Goal: Communication & Community: Answer question/provide support

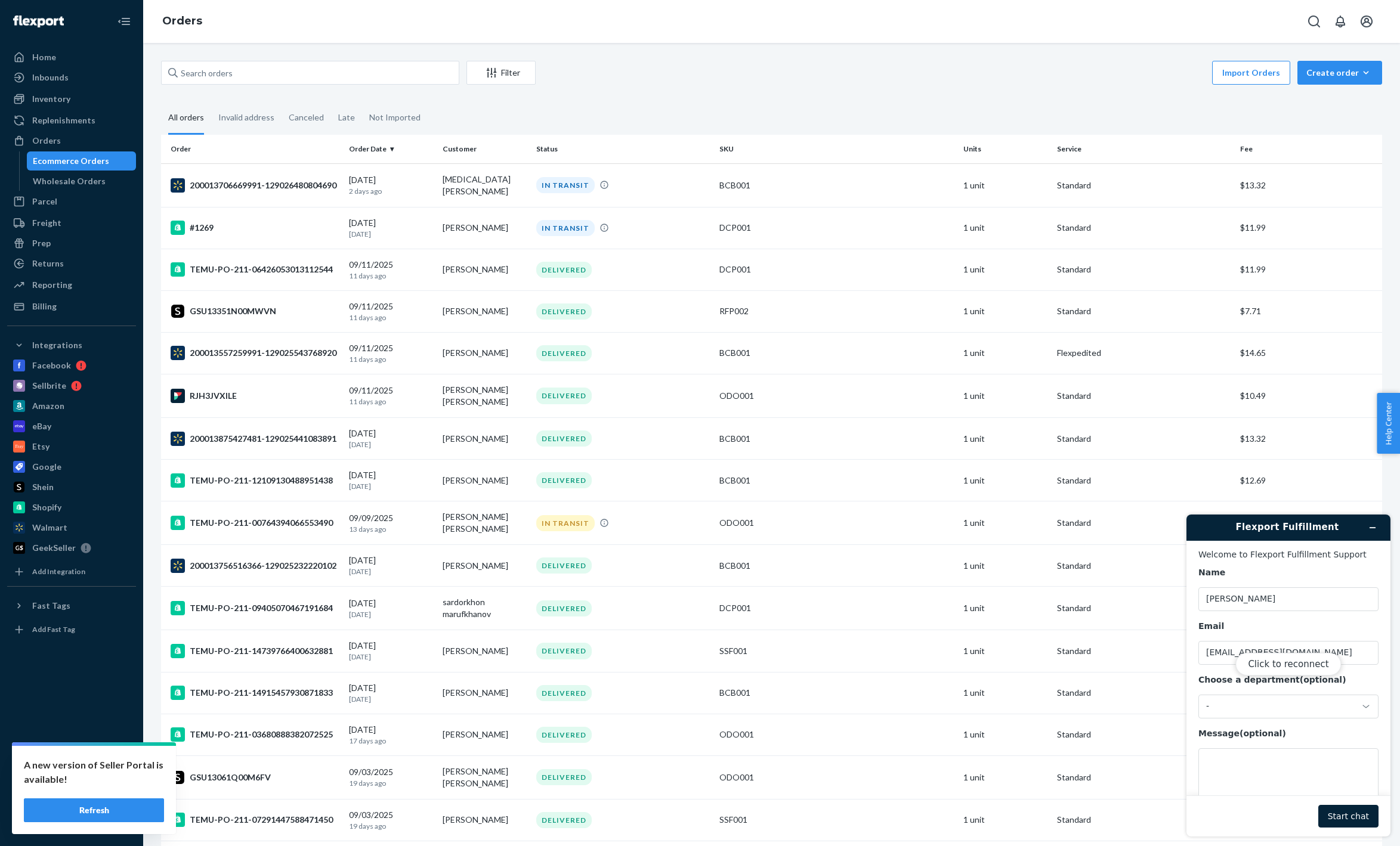
click at [1309, 708] on div "Click to reconnect" at bounding box center [1289, 676] width 204 height 322
click at [1311, 667] on button "Click to reconnect" at bounding box center [1288, 664] width 106 height 23
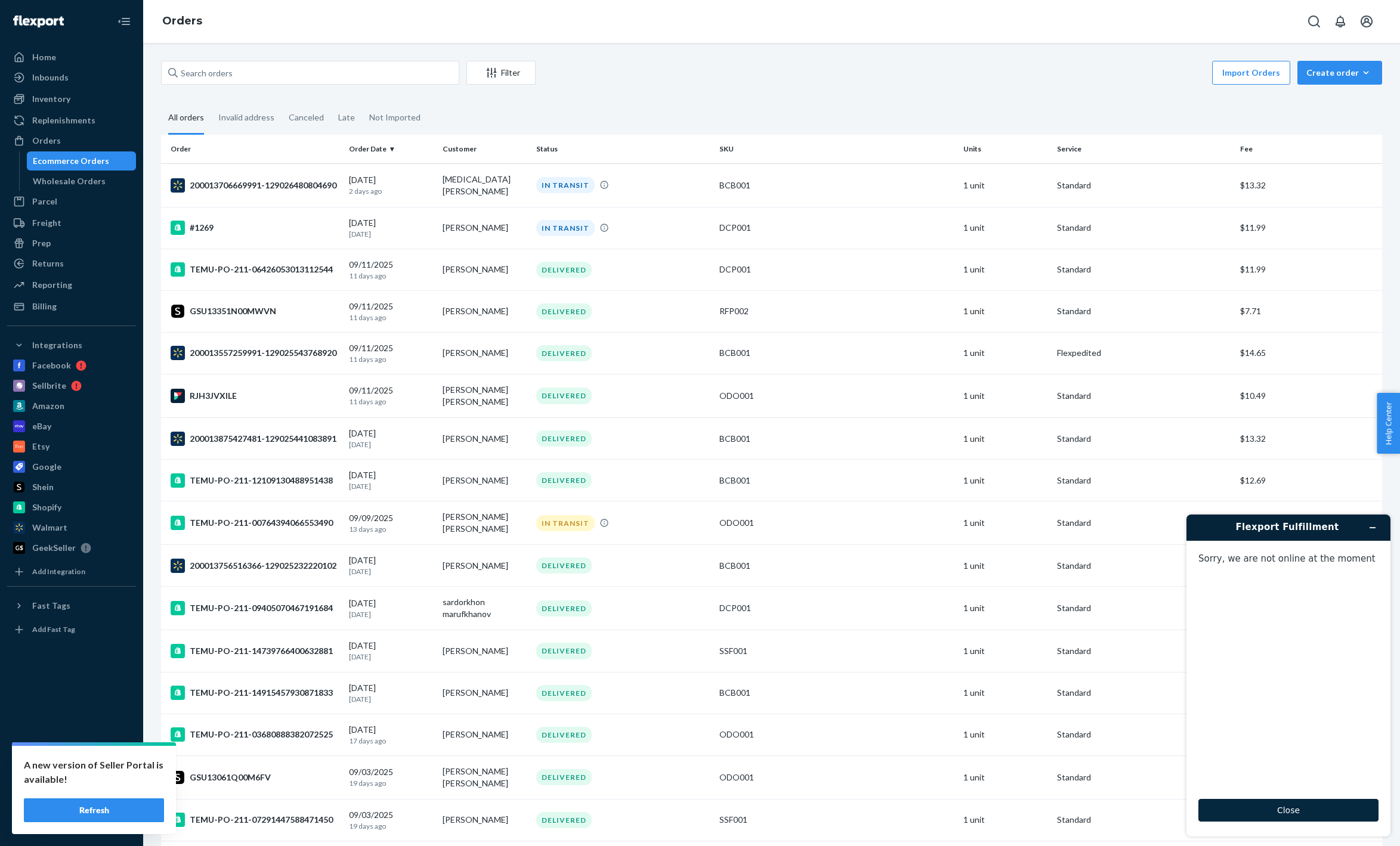
click at [1305, 810] on button "Close" at bounding box center [1289, 810] width 180 height 23
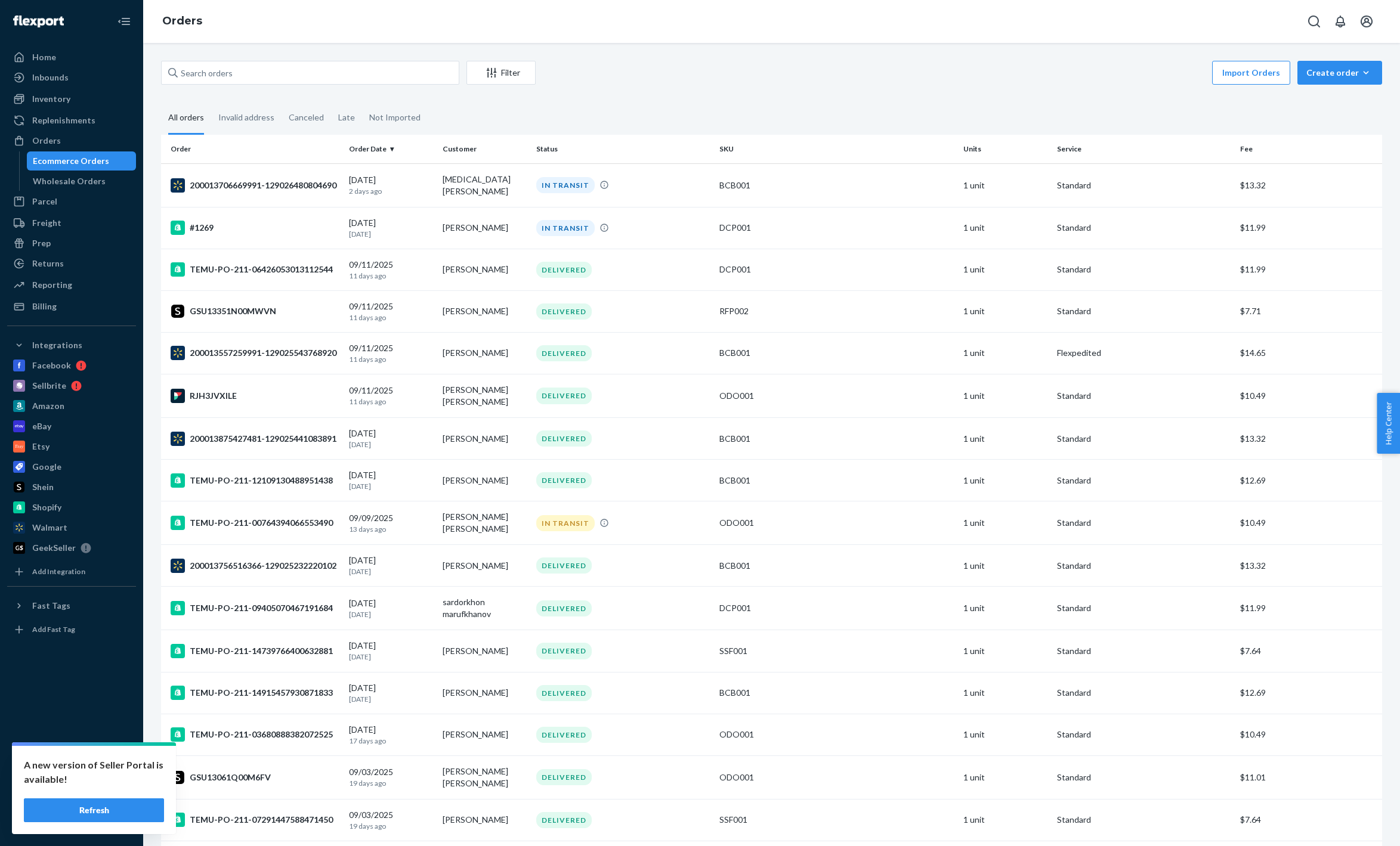
click at [119, 810] on button "Refresh" at bounding box center [94, 810] width 141 height 24
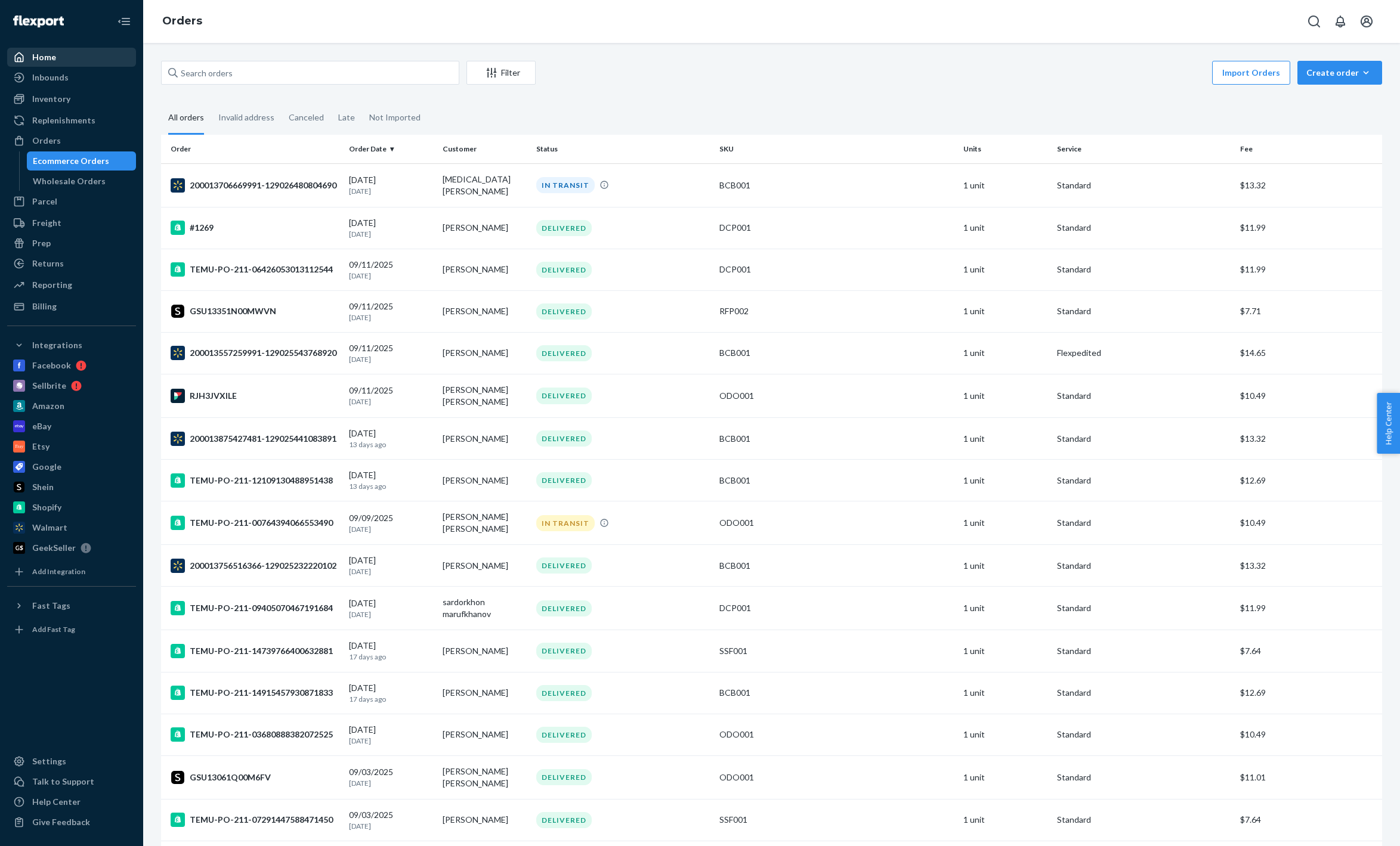
click at [44, 54] on div "Home" at bounding box center [44, 57] width 24 height 12
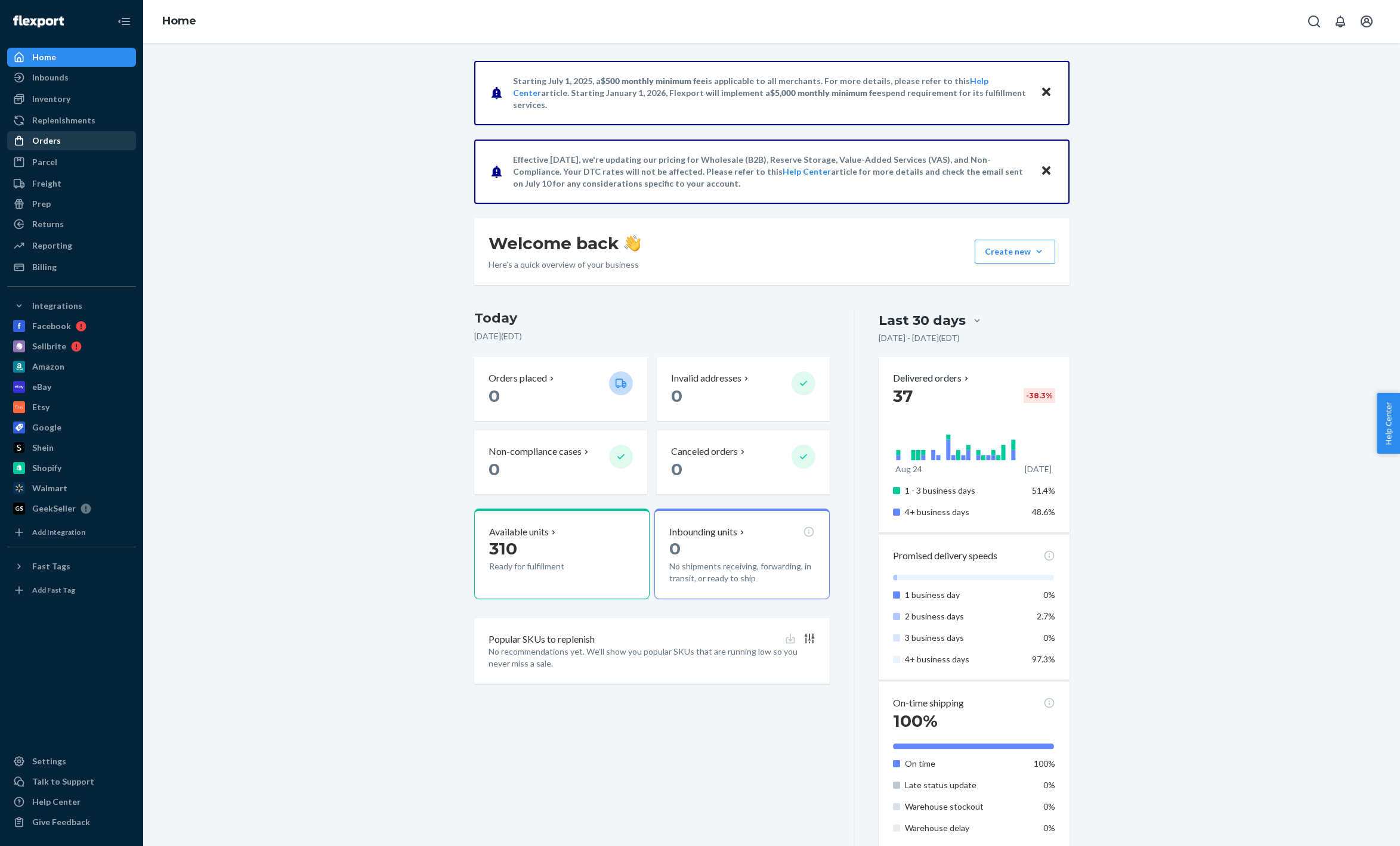
click at [51, 140] on div "Orders" at bounding box center [47, 140] width 28 height 12
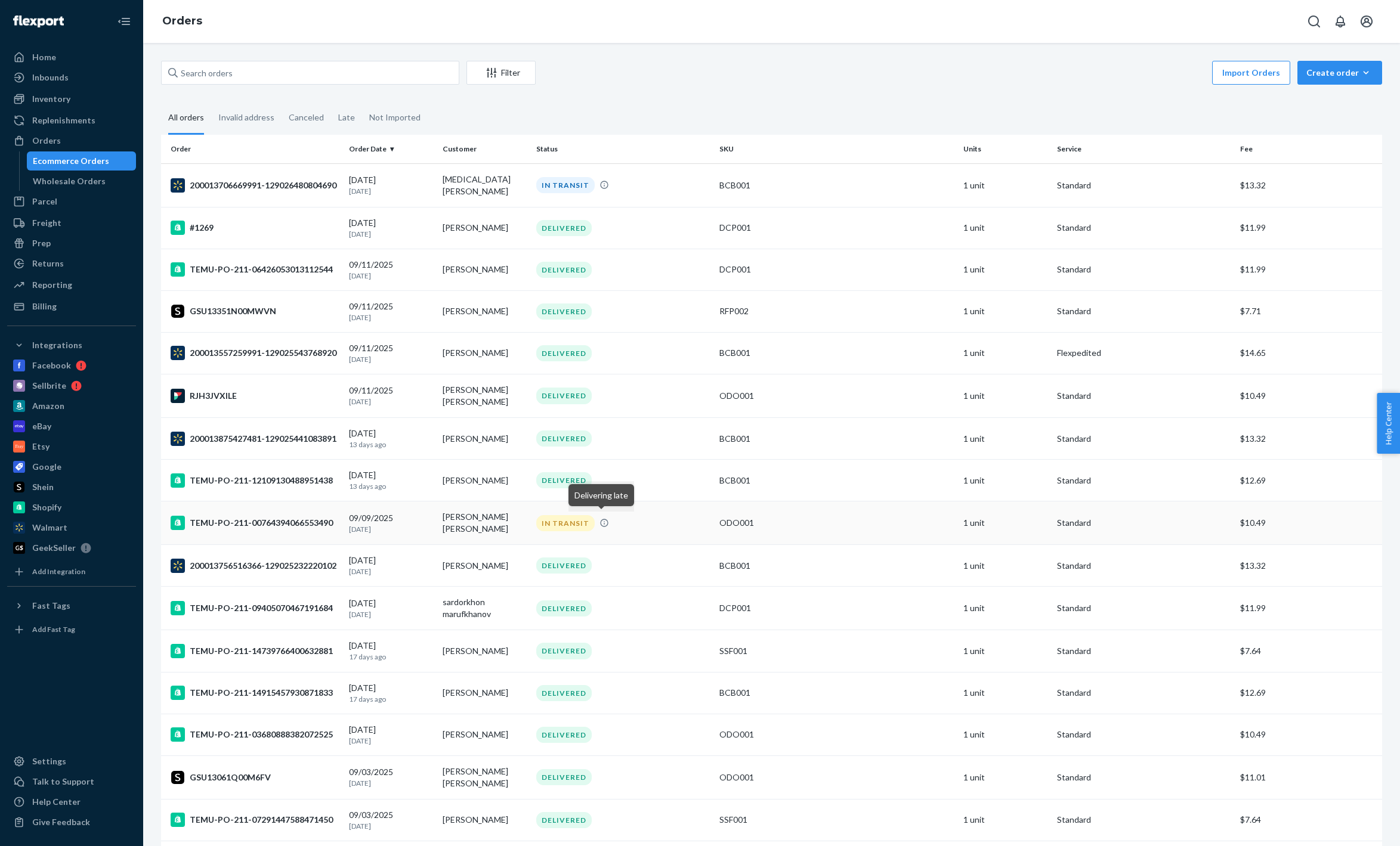
click at [605, 522] on icon at bounding box center [604, 523] width 10 height 10
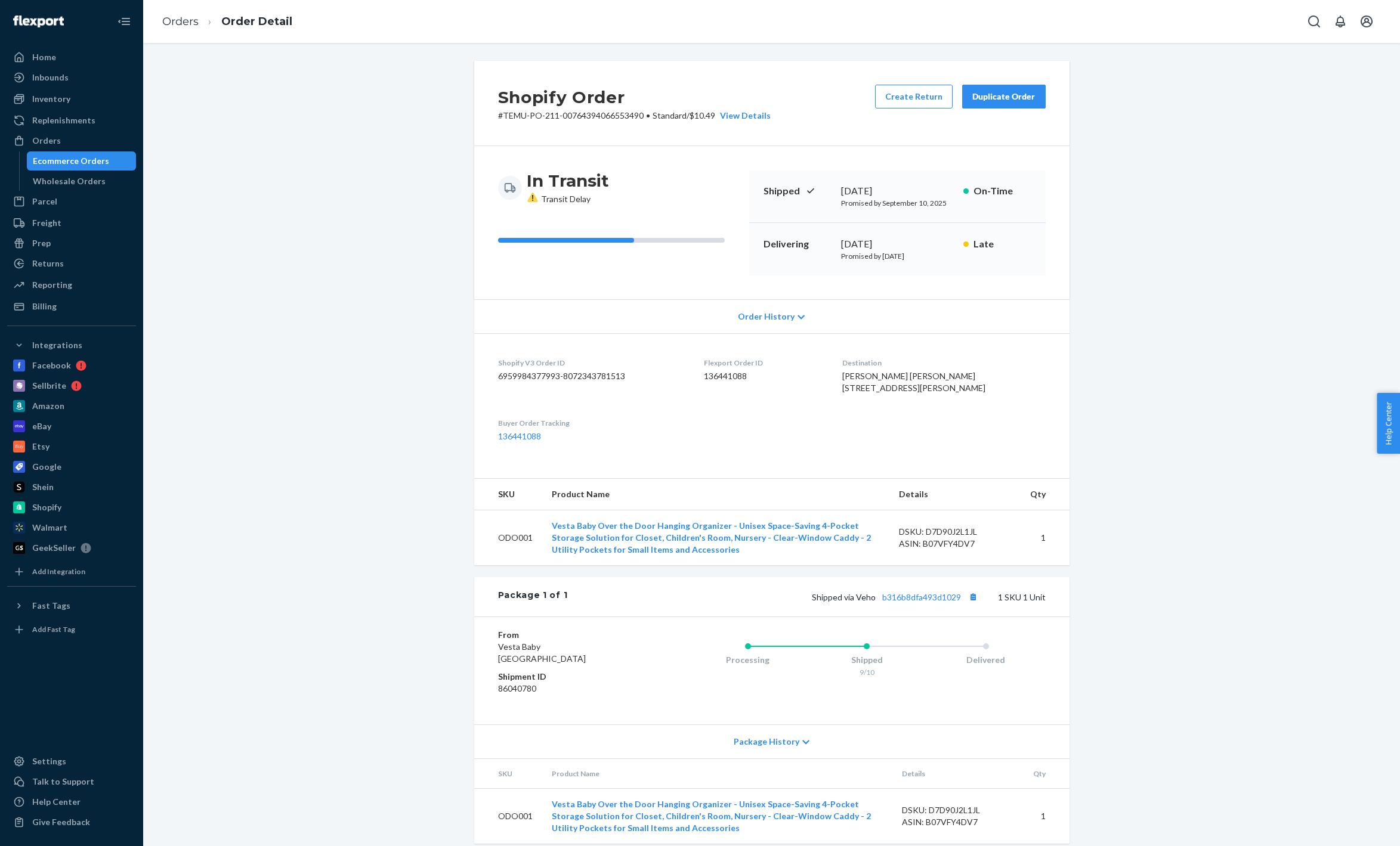
scroll to position [36, 0]
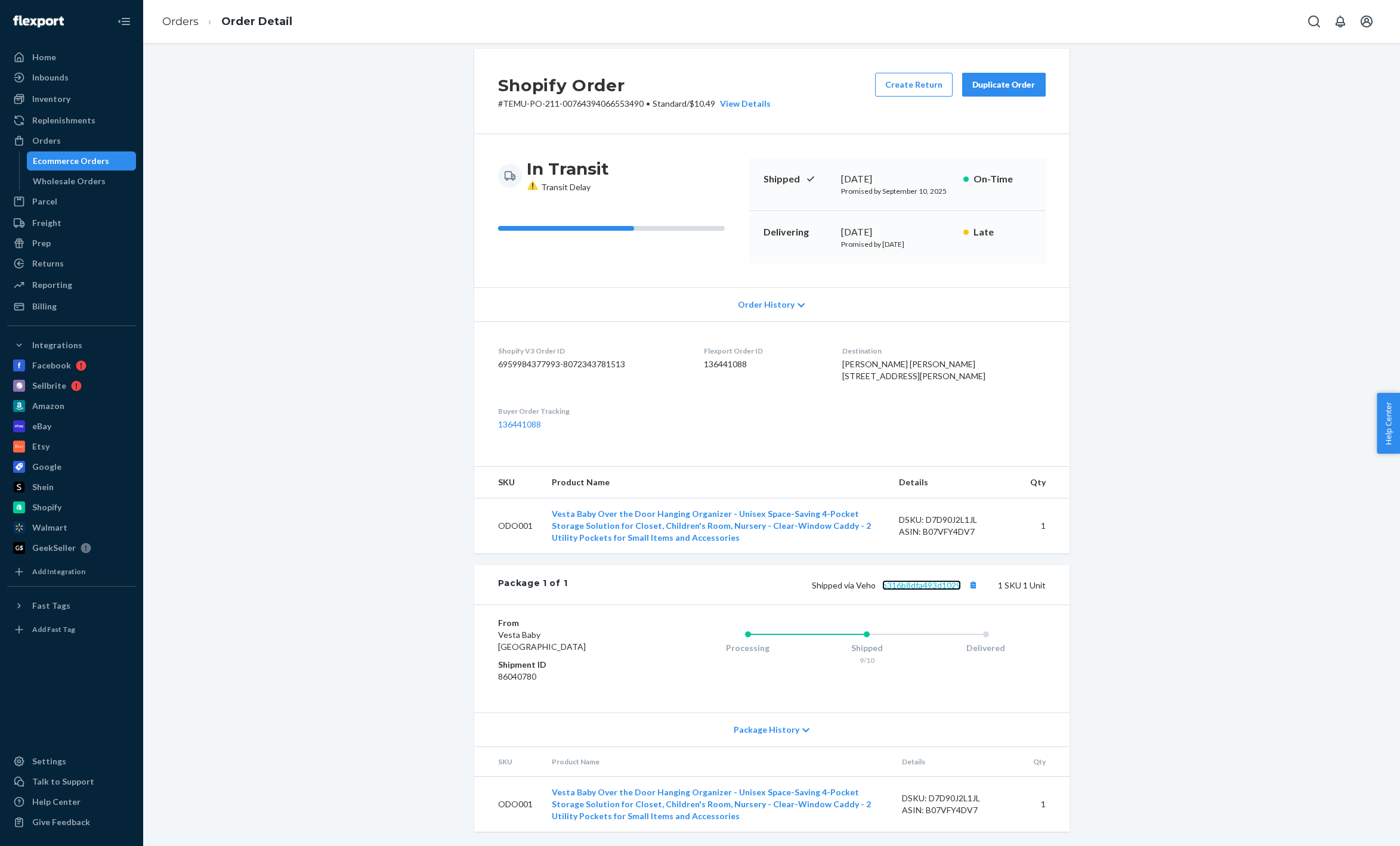
click at [925, 585] on link "b316b8dfa493d1029" at bounding box center [922, 585] width 79 height 10
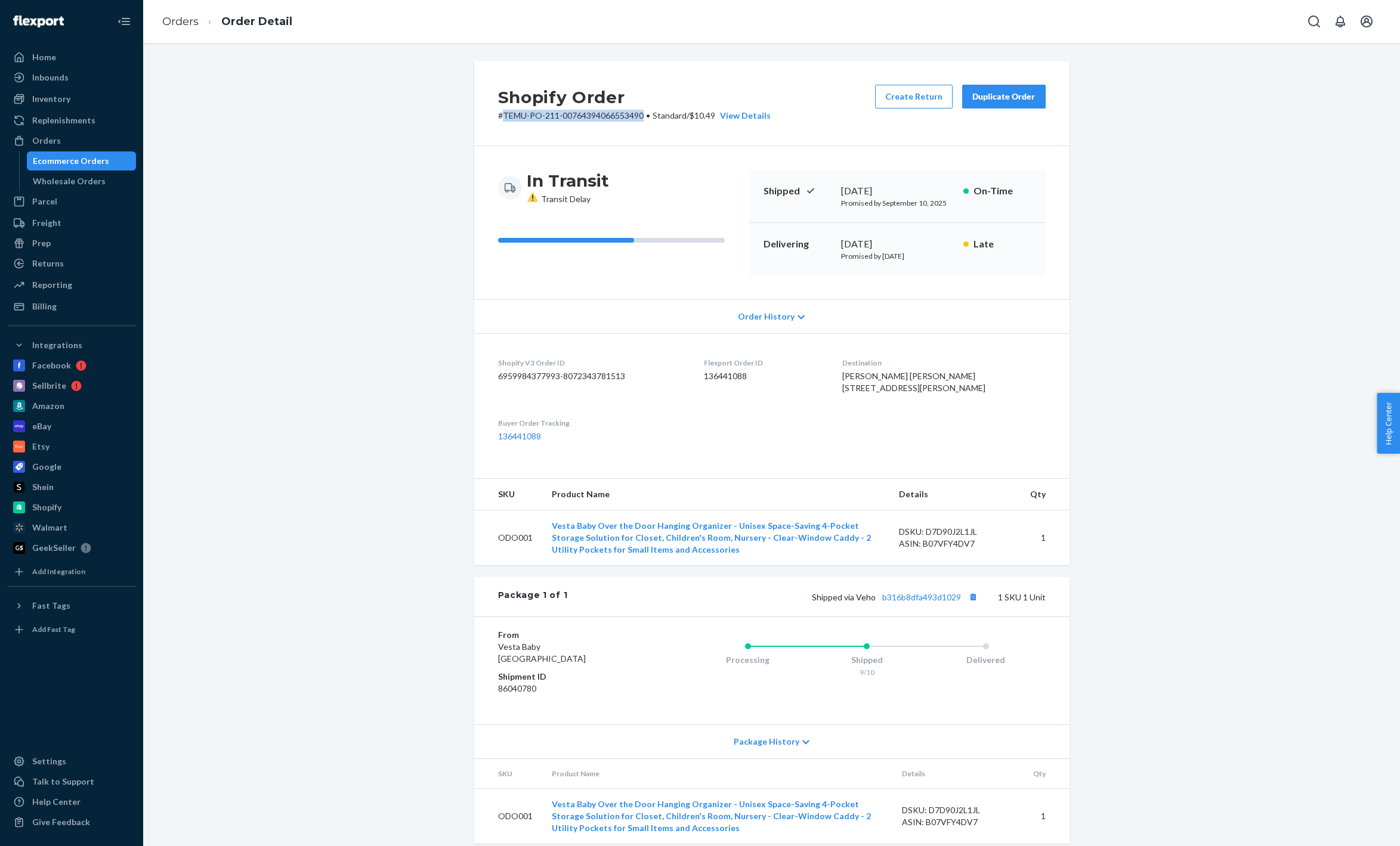
drag, startPoint x: 643, startPoint y: 113, endPoint x: 504, endPoint y: 118, distance: 139.1
click at [504, 118] on p "# TEMU-PO-211-00764394066553490 • Standard / $10.49 View Details" at bounding box center [634, 116] width 273 height 12
click at [83, 49] on div "Home" at bounding box center [71, 58] width 126 height 17
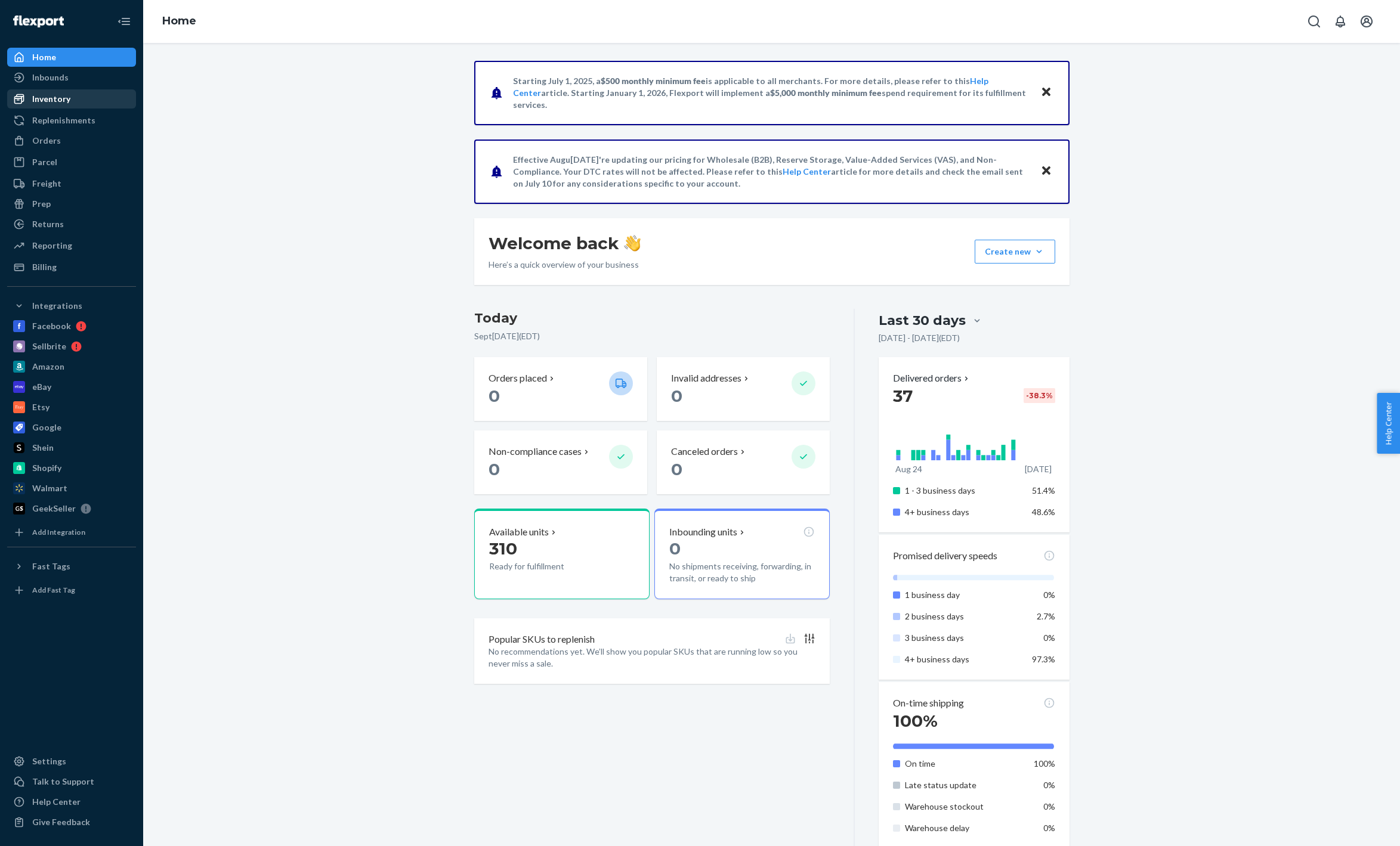
click at [58, 102] on div "Inventory" at bounding box center [51, 99] width 38 height 12
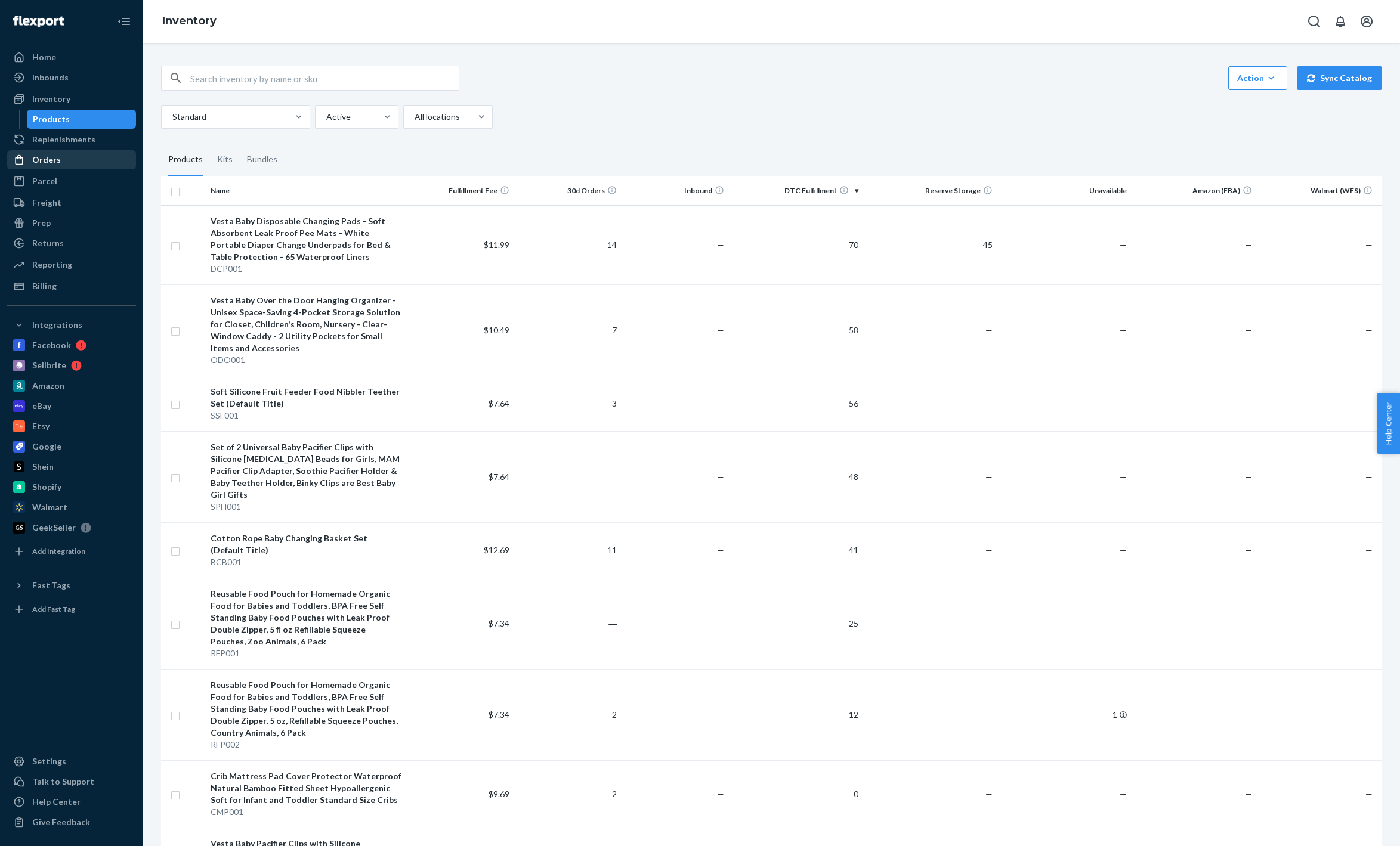
click at [51, 158] on div "Orders" at bounding box center [47, 160] width 28 height 12
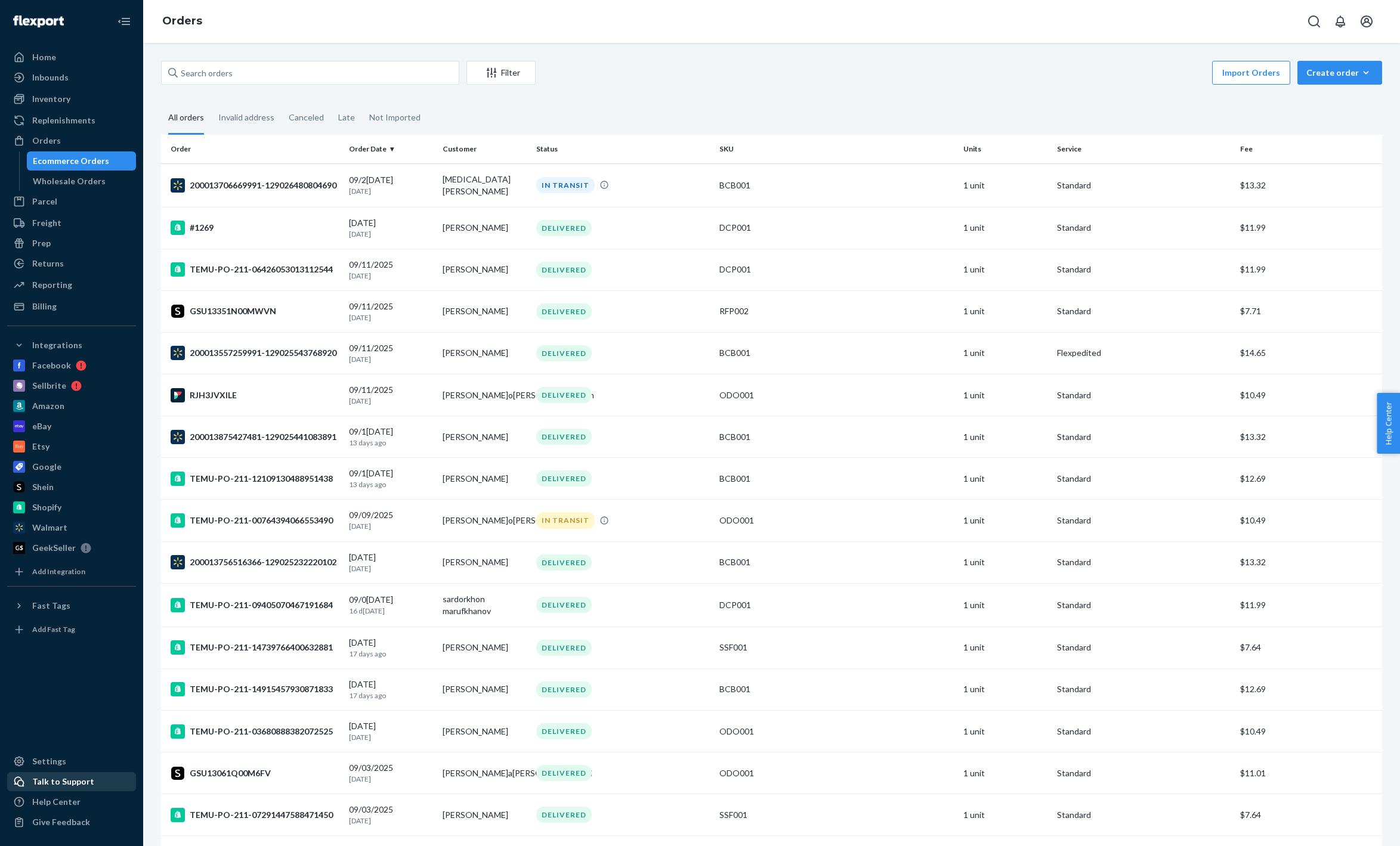
click at [65, 785] on div "Talk to Support" at bounding box center [63, 782] width 62 height 12
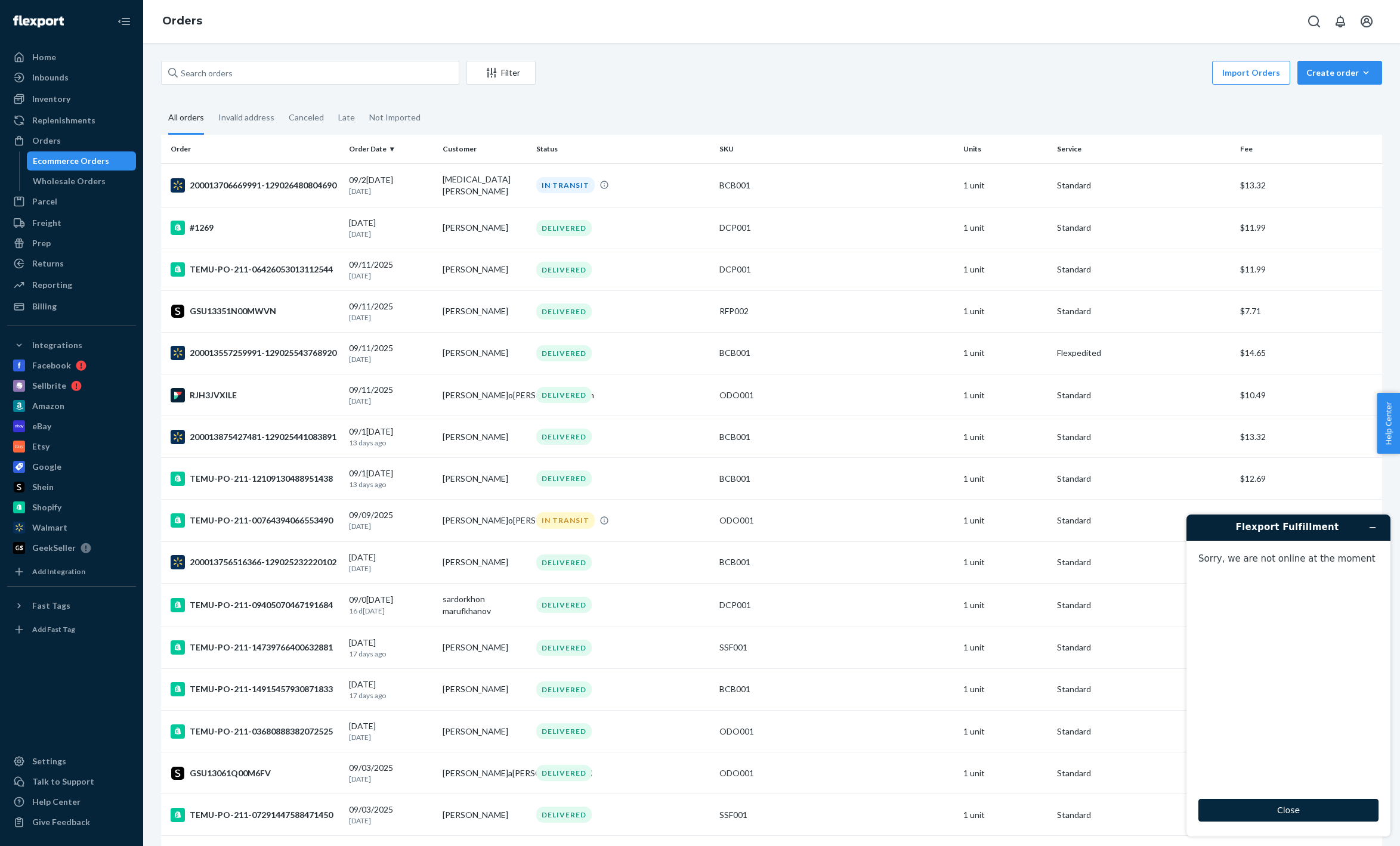
click at [1308, 805] on button "Close" at bounding box center [1289, 810] width 180 height 23
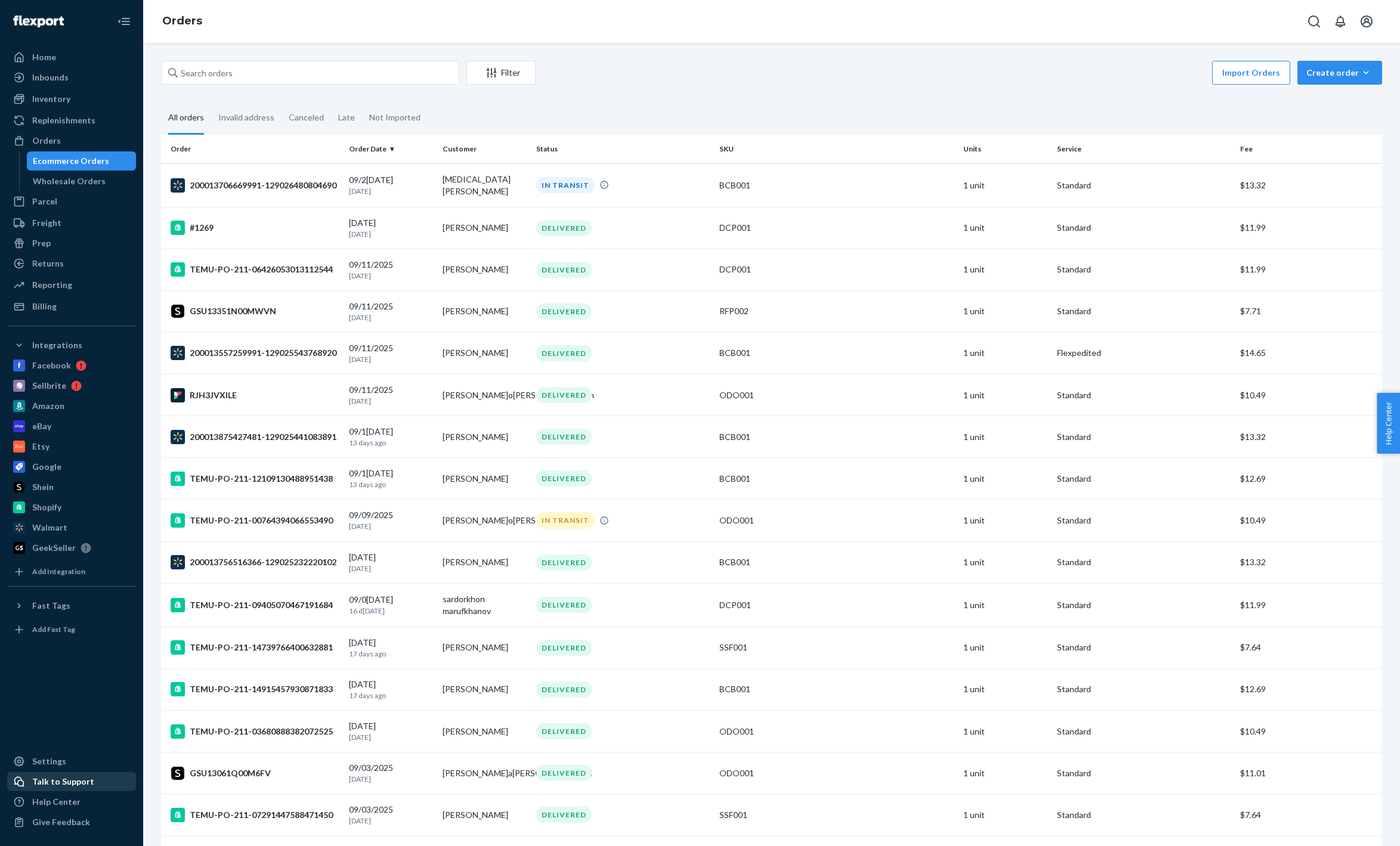
click at [52, 778] on div "Talk to Support" at bounding box center [63, 782] width 62 height 12
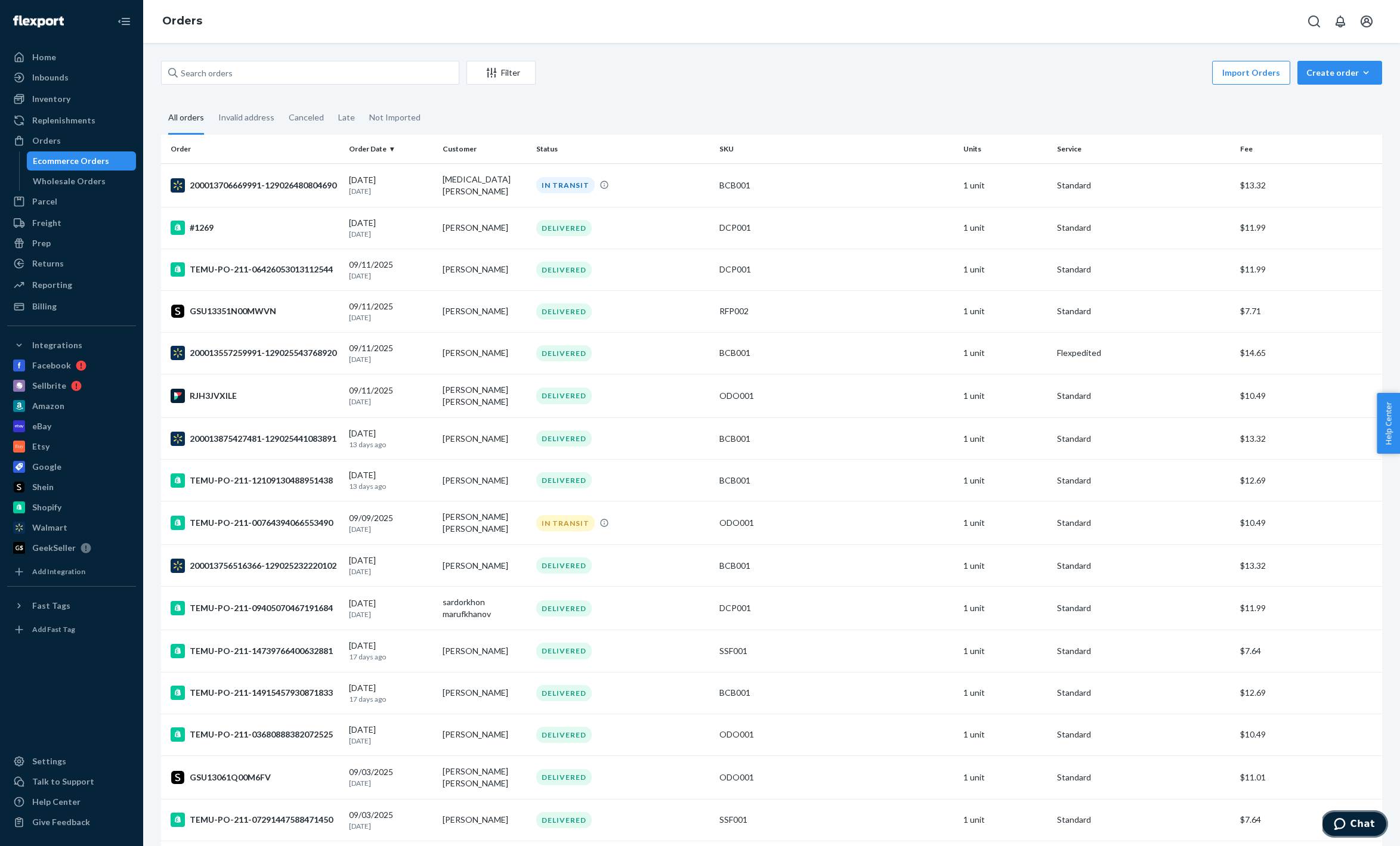
click at [1377, 830] on button "Chat" at bounding box center [1355, 824] width 67 height 27
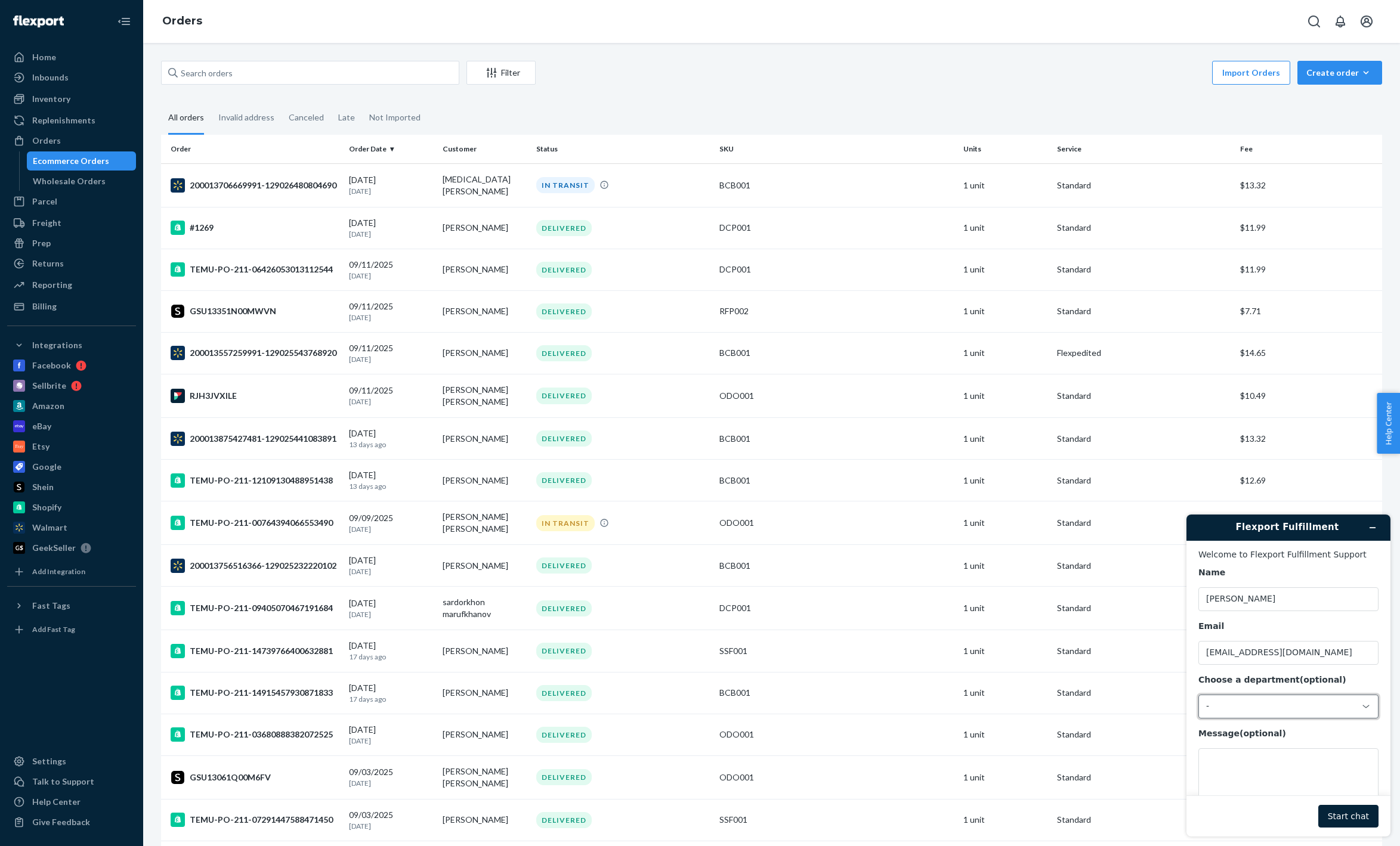
click at [1281, 706] on div "-" at bounding box center [1281, 706] width 150 height 11
click at [1260, 754] on li "Messaging (Chat Team)" at bounding box center [1289, 757] width 179 height 21
click at [1250, 758] on textarea "Message (optional)" at bounding box center [1289, 781] width 180 height 67
paste textarea "katie atilho 35 S Bow St MILFORD MA 01757-3340 United States +131453004926398"
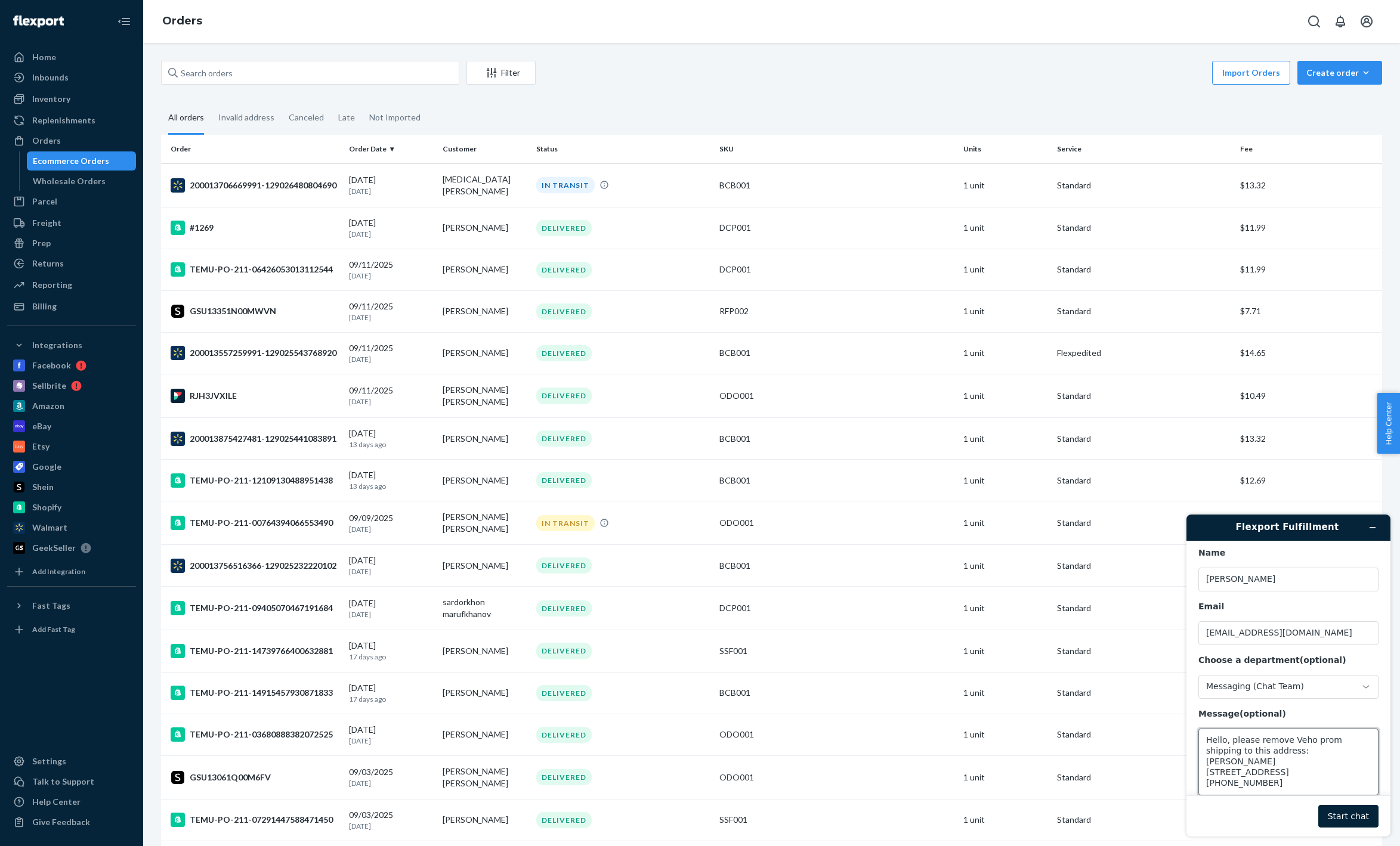
drag, startPoint x: 1267, startPoint y: 745, endPoint x: 1267, endPoint y: 755, distance: 10.0
click at [1267, 745] on textarea "Hello, please remove Veho prom shipping to this address: katie atilho 35 S Bow …" at bounding box center [1289, 762] width 180 height 67
click at [1318, 744] on textarea "Hello, please remove Veho prom shipping to this address: katie atilho 35 S Bow …" at bounding box center [1289, 762] width 180 height 67
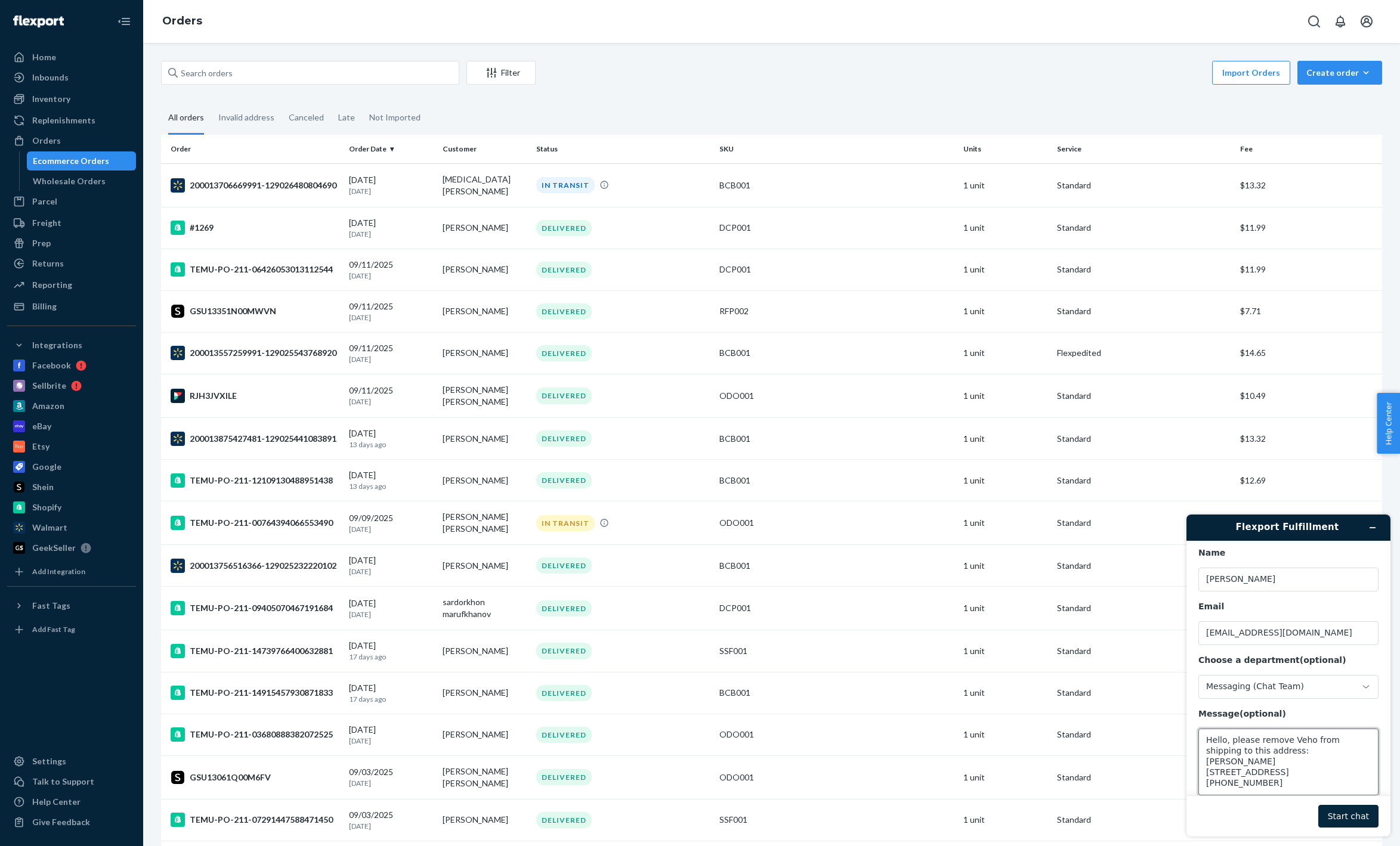
type textarea "Hello, please remove Veho from shipping to this address: katie atilho 35 S Bow …"
click at [1353, 816] on button "Start chat" at bounding box center [1348, 816] width 60 height 23
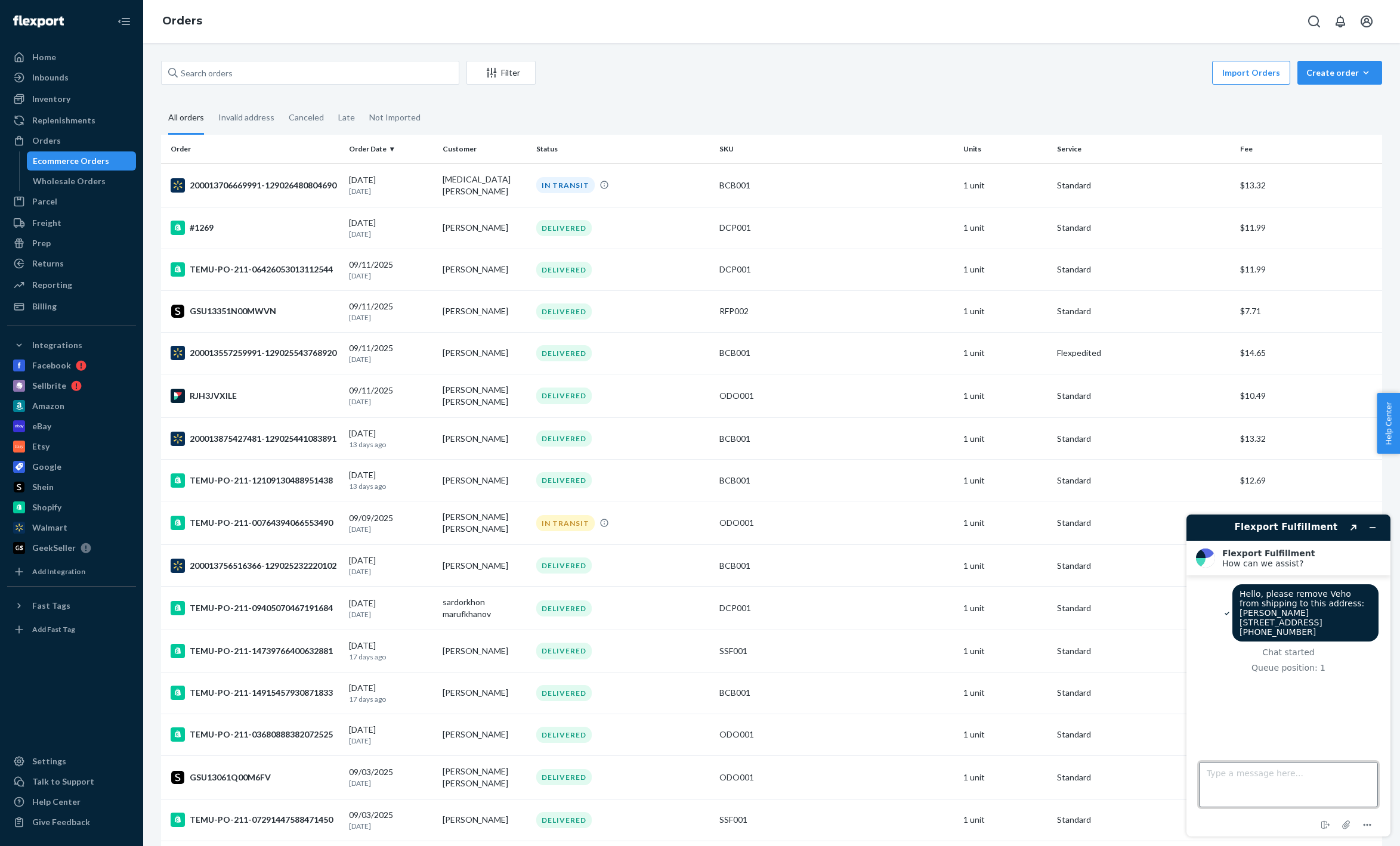
click at [1294, 783] on textarea "Type a message here..." at bounding box center [1289, 785] width 179 height 45
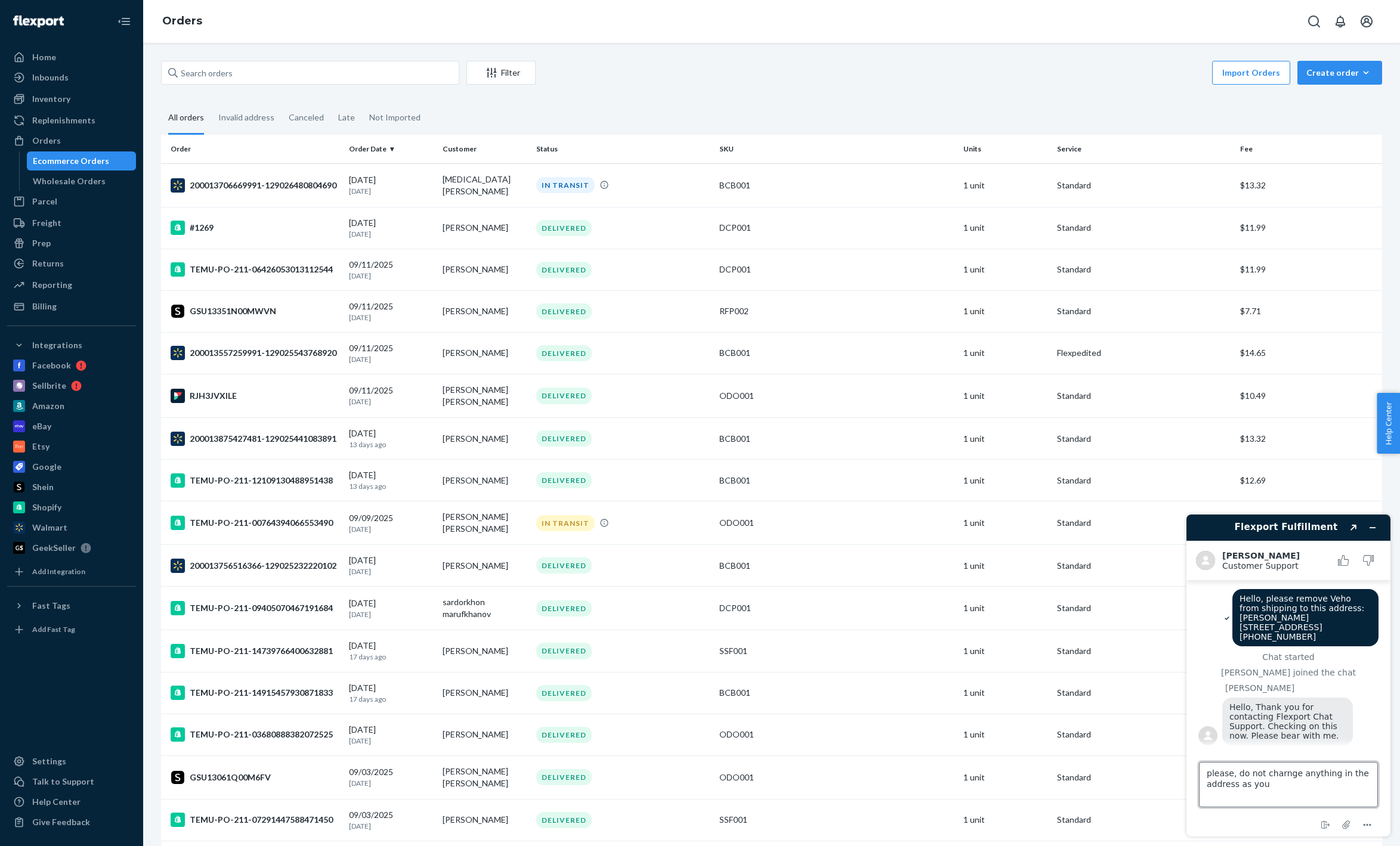
scroll to position [24, 0]
type textarea "please, do not charnge anything in the address as your system will treat it as …"
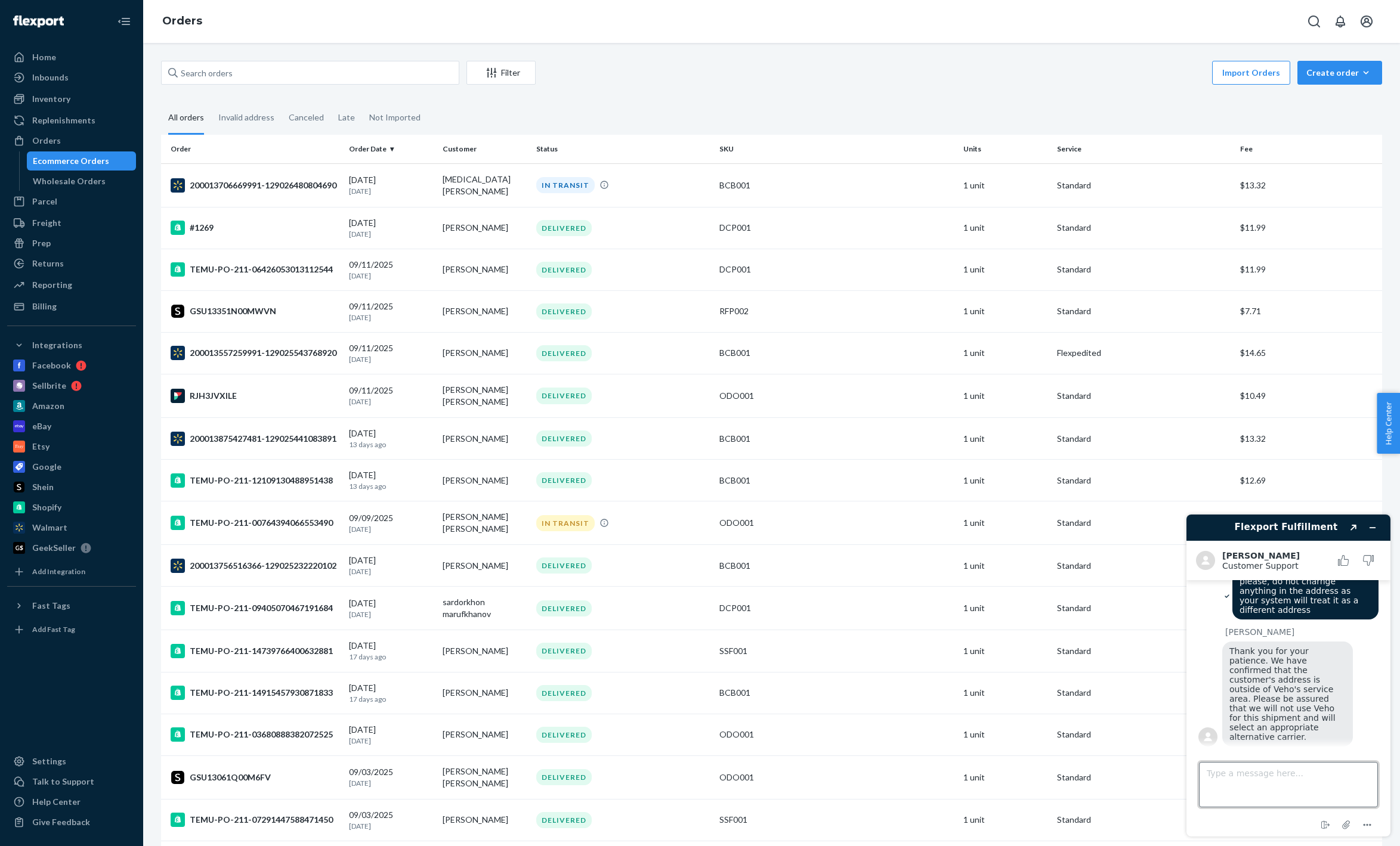
scroll to position [208, 0]
click at [1255, 773] on textarea "Type a message here..." at bounding box center [1289, 785] width 179 height 45
type textarea "thanks"
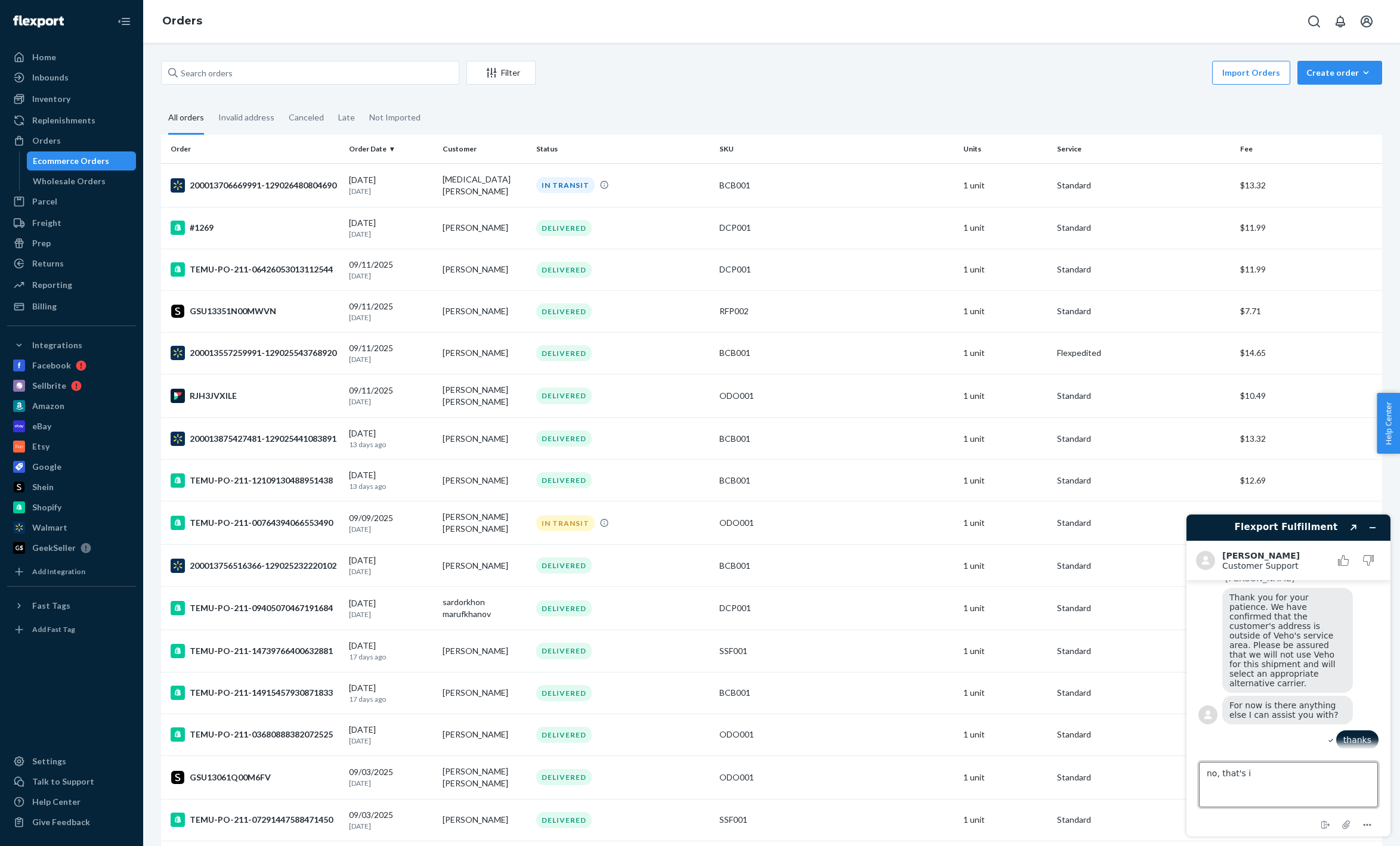
type textarea "no, that's it"
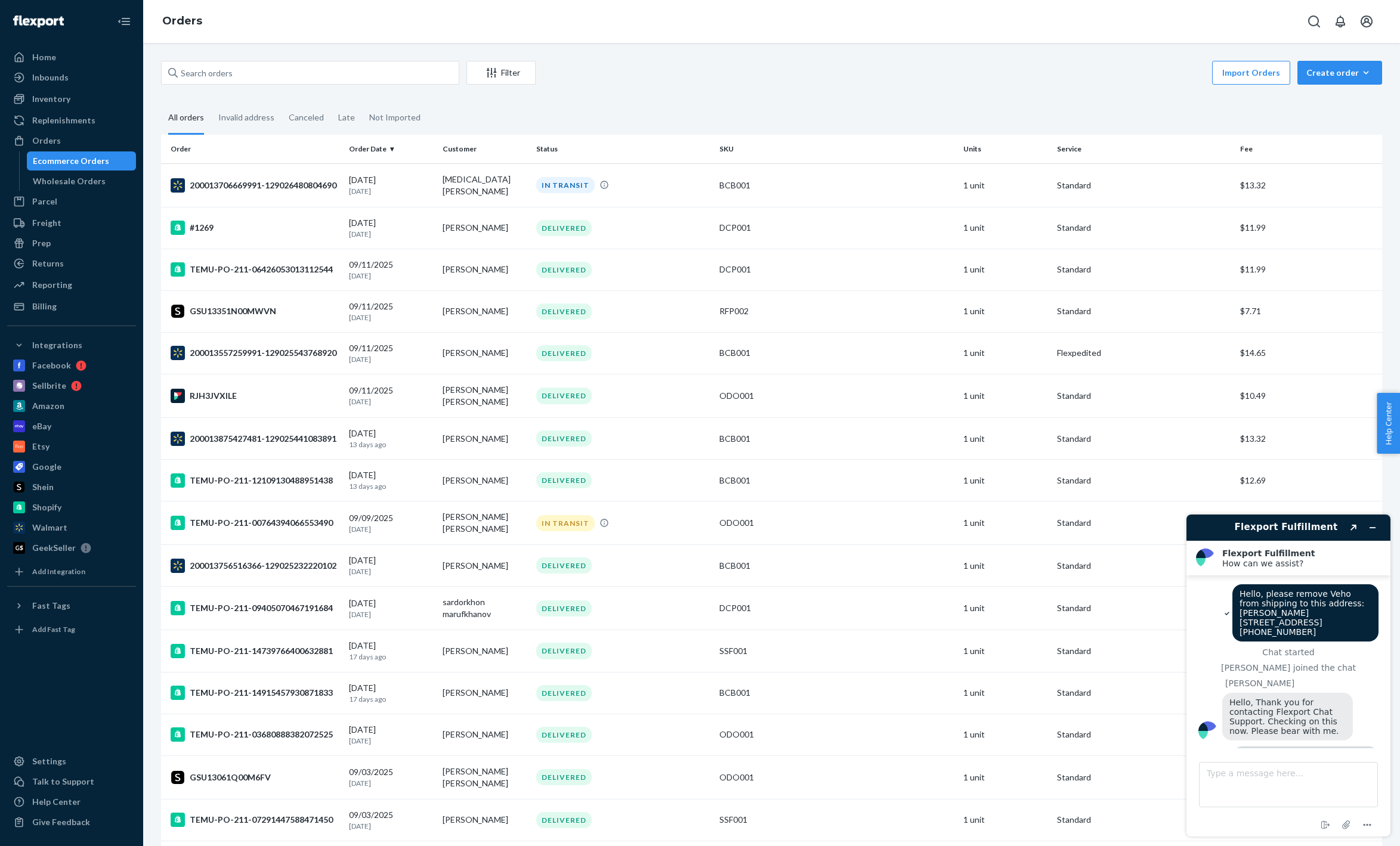
scroll to position [420, 0]
